Goal: Task Accomplishment & Management: Manage account settings

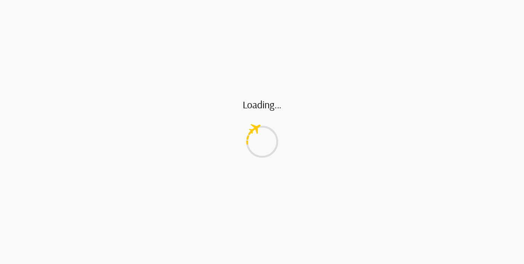
type textarea "*"
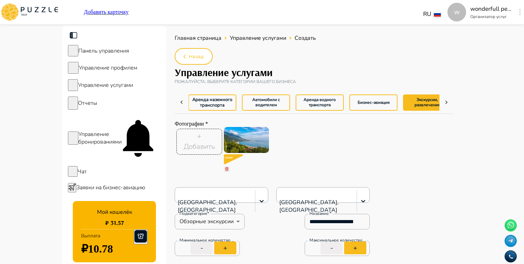
scroll to position [0, 9]
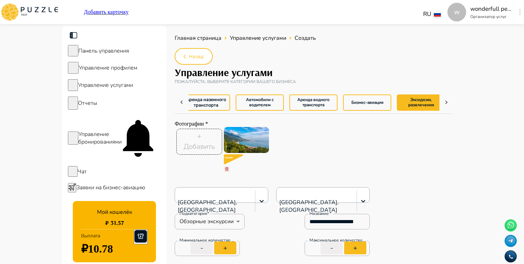
type textarea "*"
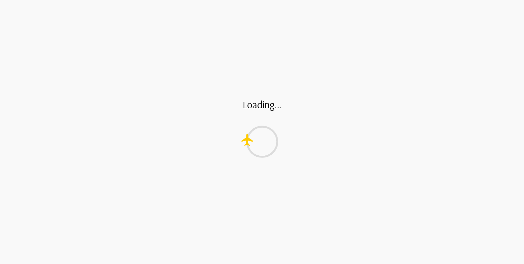
type textarea "*"
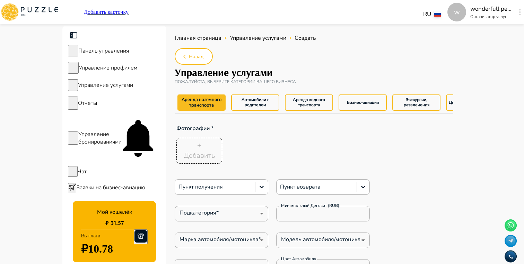
type textarea "*"
